Goal: Obtain resource: Obtain resource

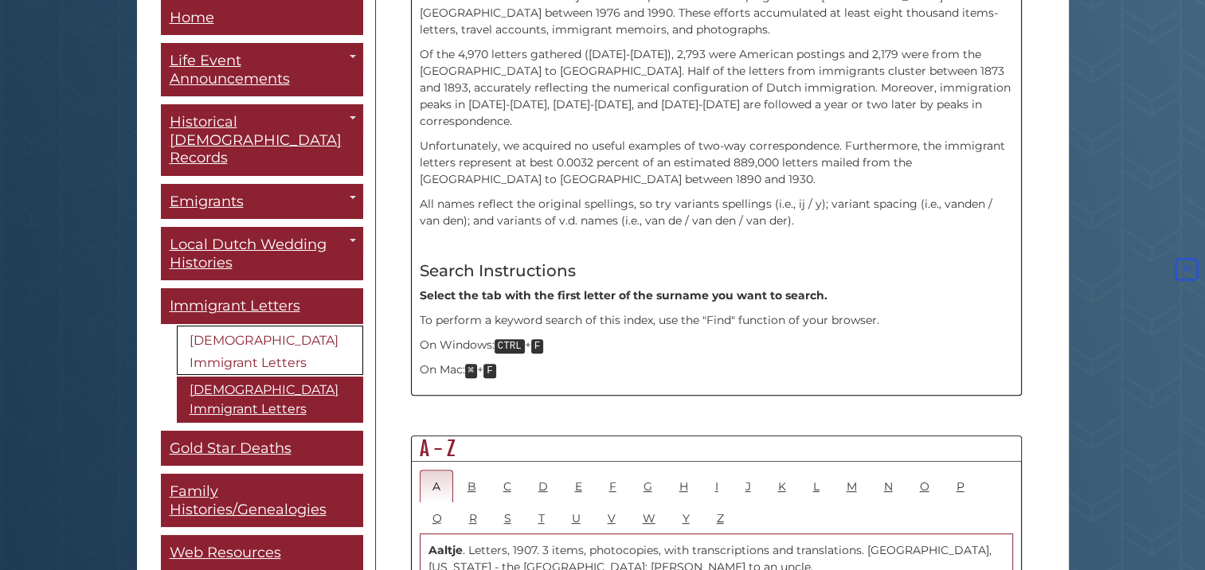
scroll to position [542, 0]
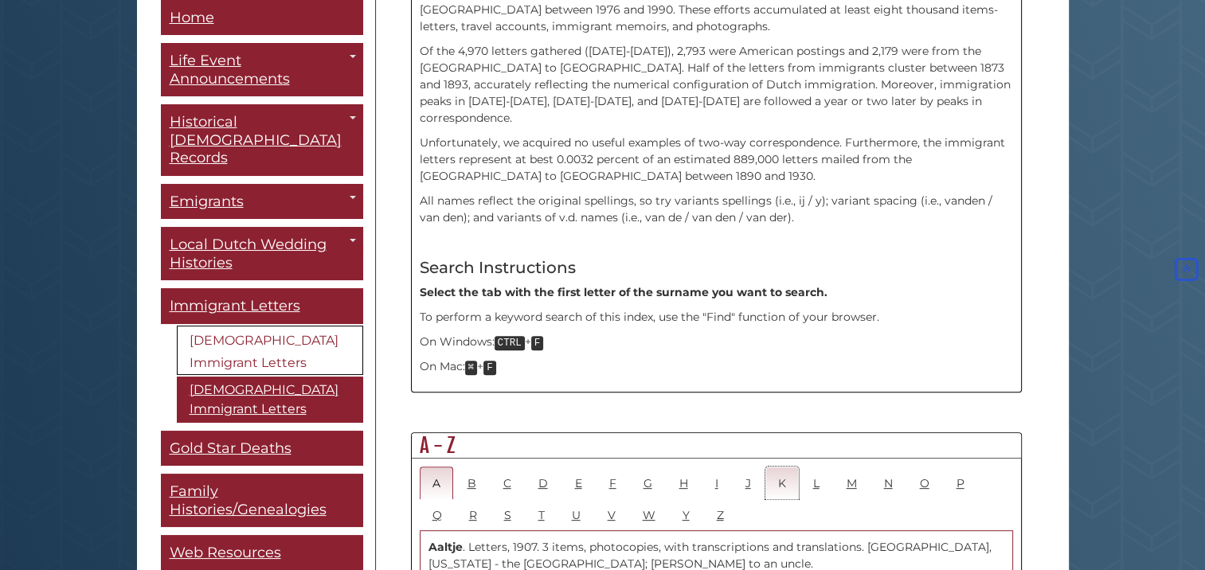
click at [780, 467] on link "K" at bounding box center [782, 483] width 33 height 33
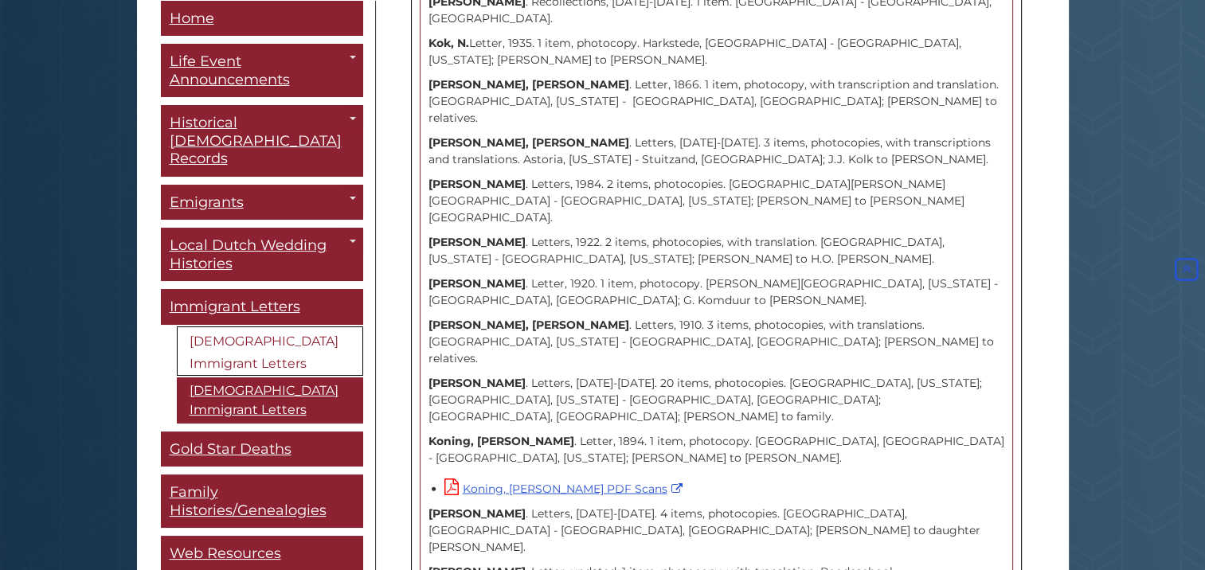
scroll to position [3318, 0]
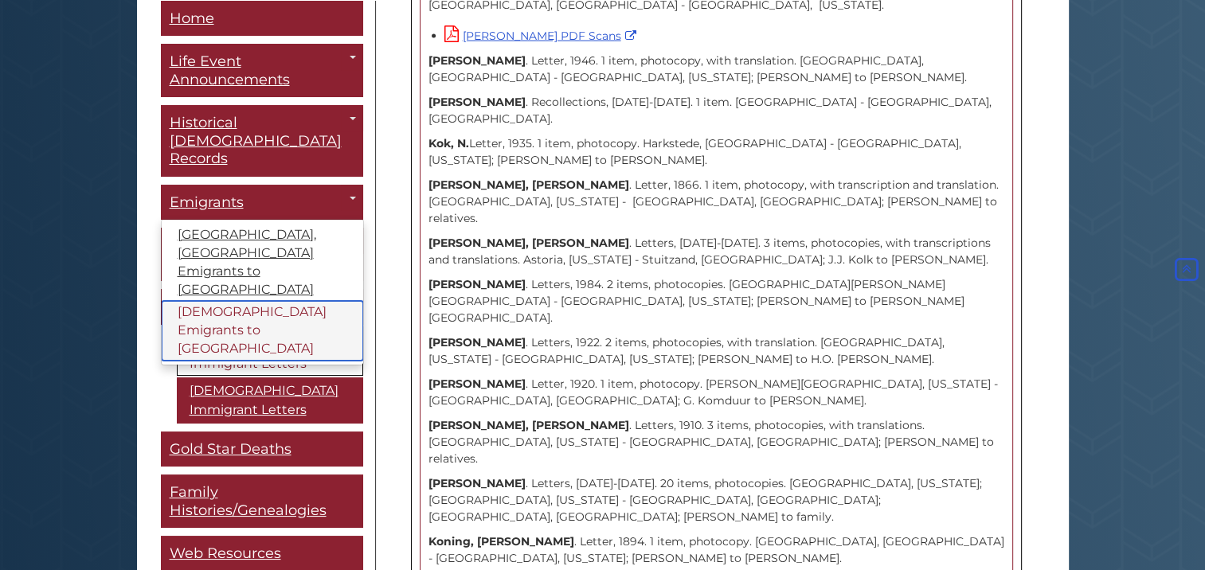
click at [220, 301] on link "[DEMOGRAPHIC_DATA] Emigrants to [GEOGRAPHIC_DATA]" at bounding box center [263, 331] width 202 height 60
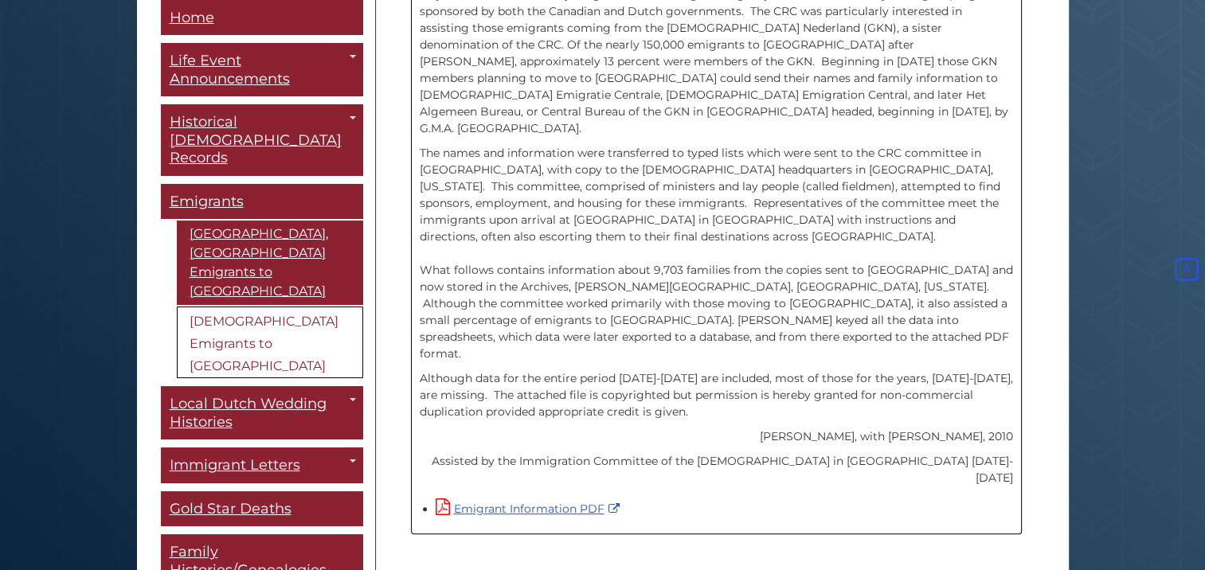
scroll to position [532, 0]
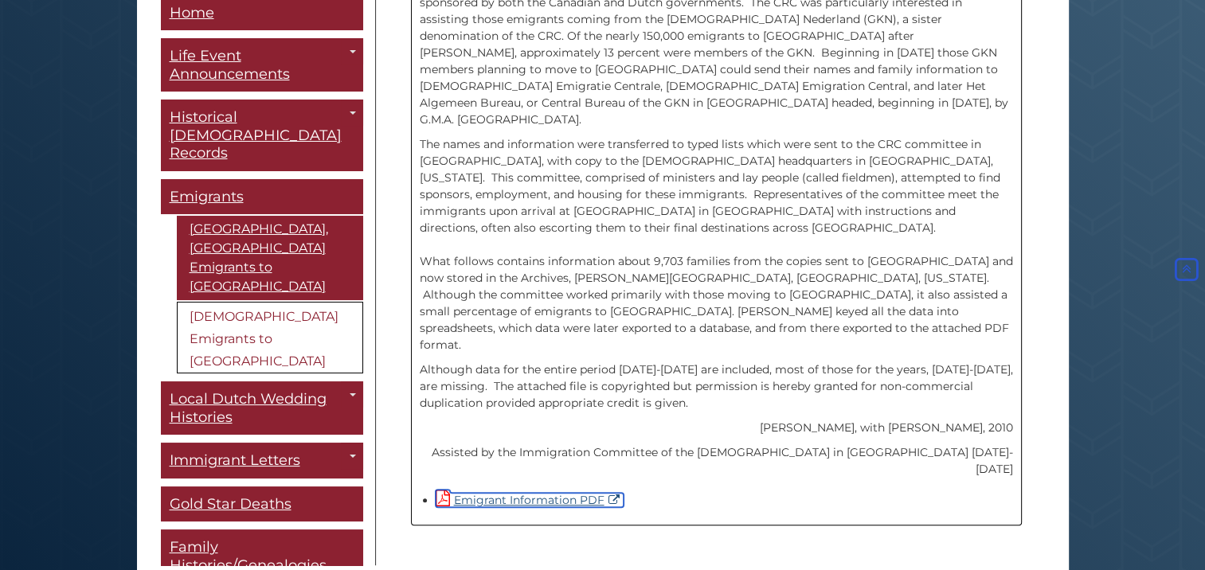
click at [547, 493] on link "Emigrant Information PDF" at bounding box center [530, 500] width 188 height 14
